Goal: Task Accomplishment & Management: Use online tool/utility

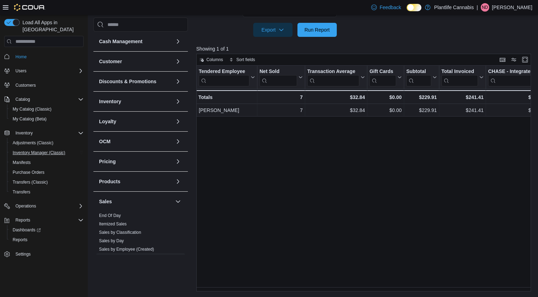
scroll to position [105, 0]
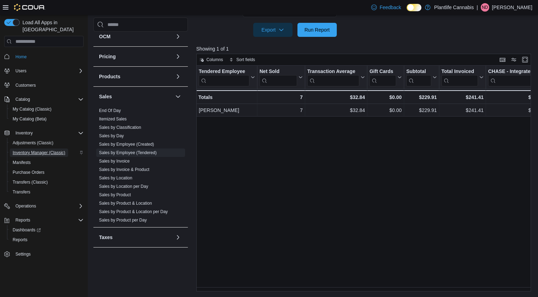
click at [56, 150] on span "Inventory Manager (Classic)" at bounding box center [39, 153] width 53 height 6
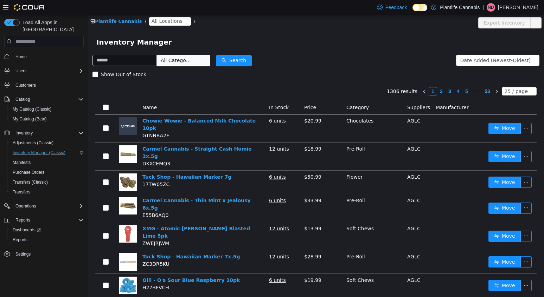
click at [176, 25] on span "All Locations" at bounding box center [170, 21] width 42 height 8
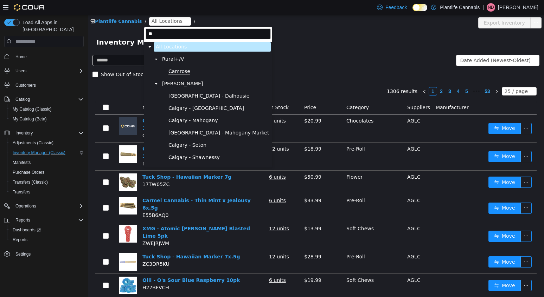
type input "**"
click at [183, 70] on span "Camrose" at bounding box center [179, 72] width 22 height 6
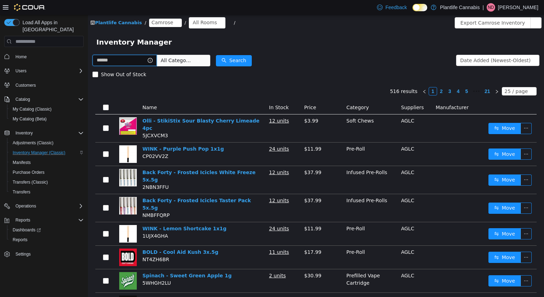
click at [132, 64] on input "text" at bounding box center [124, 60] width 64 height 11
type input "*****"
click at [183, 63] on span "All Categories" at bounding box center [183, 60] width 32 height 7
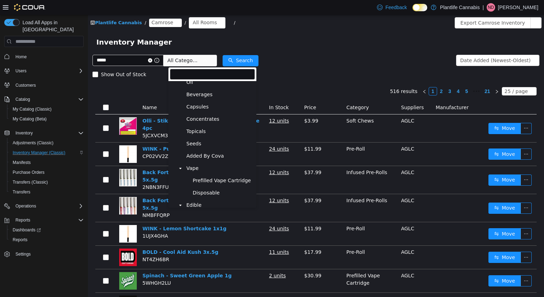
scroll to position [98, 0]
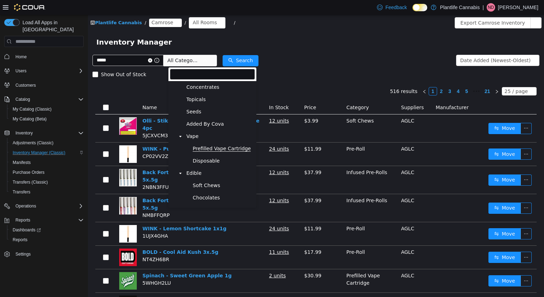
click at [225, 150] on span "Prefilled Vape Cartridge" at bounding box center [222, 149] width 58 height 6
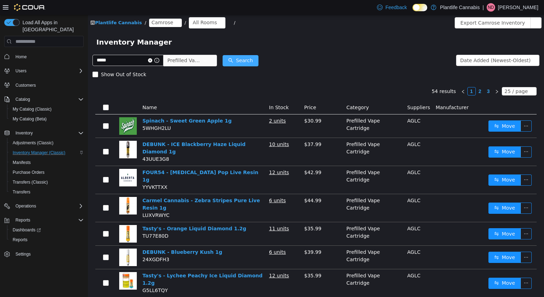
click at [248, 56] on button "Search" at bounding box center [240, 60] width 36 height 11
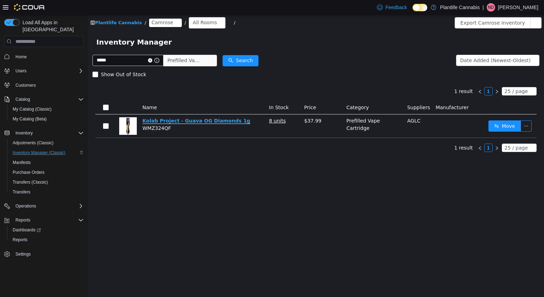
click at [223, 122] on link "Kolab Project - Guava OG Diamonds 1g" at bounding box center [196, 121] width 108 height 6
click at [499, 124] on button "Move" at bounding box center [504, 126] width 32 height 11
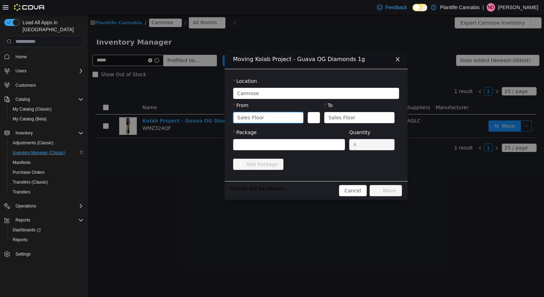
click at [270, 116] on div "Sales Floor" at bounding box center [265, 117] width 57 height 11
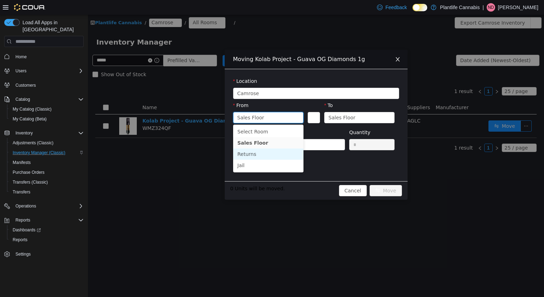
click at [261, 153] on li "Returns" at bounding box center [268, 154] width 70 height 11
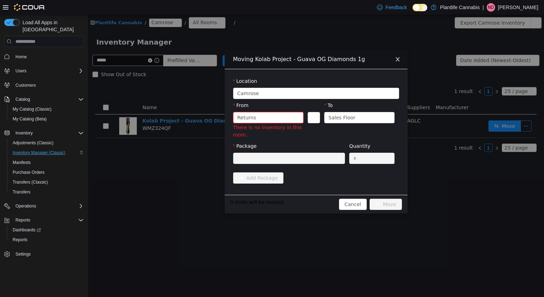
click at [259, 114] on div "Returns" at bounding box center [265, 117] width 57 height 11
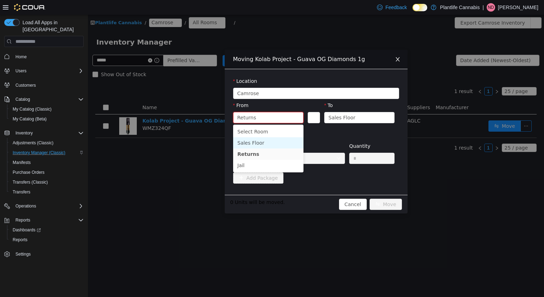
click at [258, 139] on li "Sales Floor" at bounding box center [268, 142] width 70 height 11
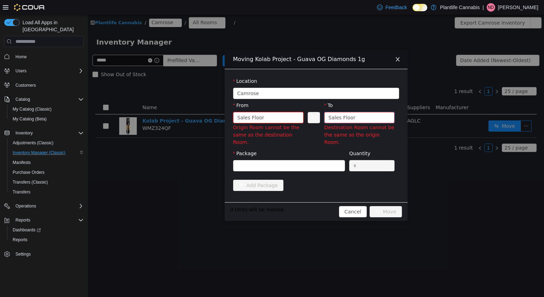
click at [377, 123] on div "Sales Floor" at bounding box center [356, 117] width 57 height 11
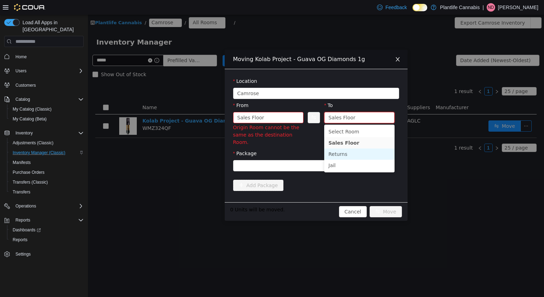
click at [354, 153] on li "Returns" at bounding box center [359, 154] width 70 height 11
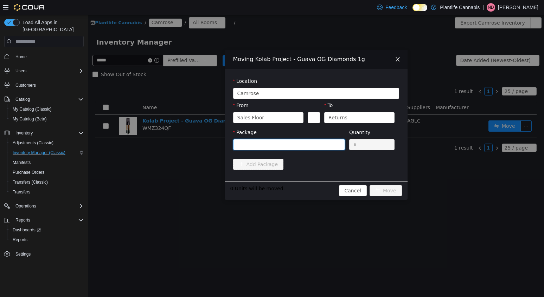
click at [297, 145] on div at bounding box center [286, 145] width 99 height 11
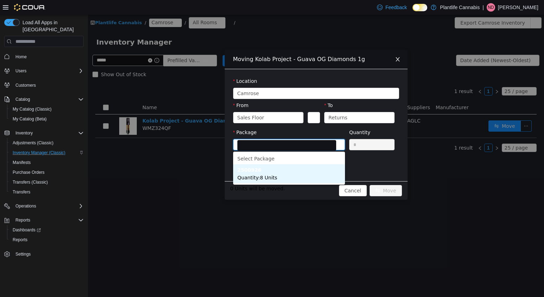
click at [295, 169] on li "2500926 Quantity : 8 Units" at bounding box center [289, 173] width 112 height 19
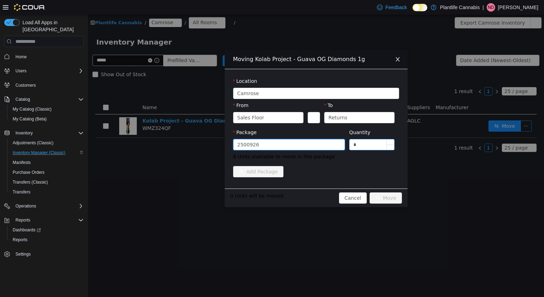
click at [358, 144] on input "*" at bounding box center [371, 145] width 45 height 11
type input "*"
click at [381, 181] on div "Location Camrose From Sales Floor To Returns Package 2500926 Quantity * 8 Units…" at bounding box center [316, 128] width 183 height 119
click at [382, 198] on button "Move" at bounding box center [385, 198] width 32 height 11
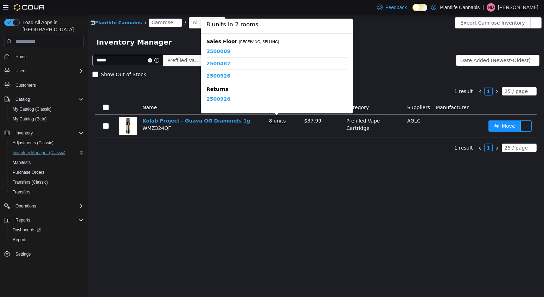
click at [274, 123] on u "8 units" at bounding box center [277, 121] width 17 height 6
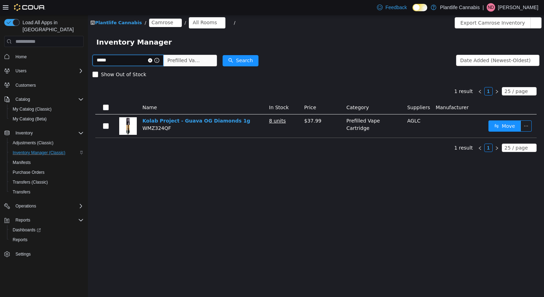
drag, startPoint x: 122, startPoint y: 62, endPoint x: 80, endPoint y: 52, distance: 43.3
click at [88, 52] on html "Plantlife Cannabis / Camrose / All Rooms / Export Camrose Inventory Inventory M…" at bounding box center [316, 156] width 456 height 283
type input "**********"
click at [246, 62] on button "Search" at bounding box center [240, 60] width 36 height 11
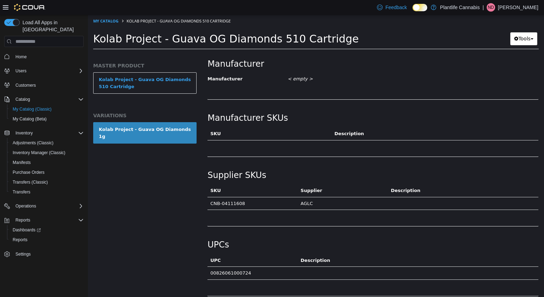
scroll to position [421, 0]
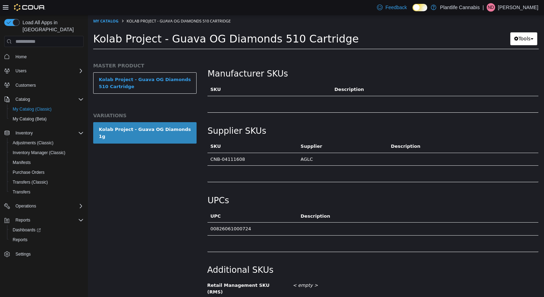
drag, startPoint x: 246, startPoint y: 159, endPoint x: 211, endPoint y: 158, distance: 34.8
click at [211, 158] on td "CNB-04111608" at bounding box center [252, 159] width 90 height 13
copy td "CNB-04111608"
